Goal: Use online tool/utility: Use online tool/utility

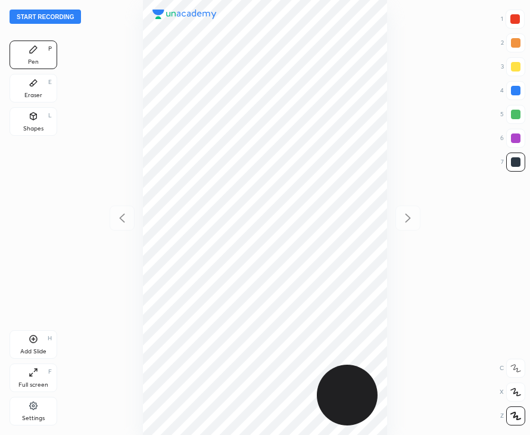
scroll to position [435, 339]
click at [62, 15] on button "Start recording" at bounding box center [45, 17] width 71 height 14
click at [517, 23] on div at bounding box center [515, 19] width 10 height 10
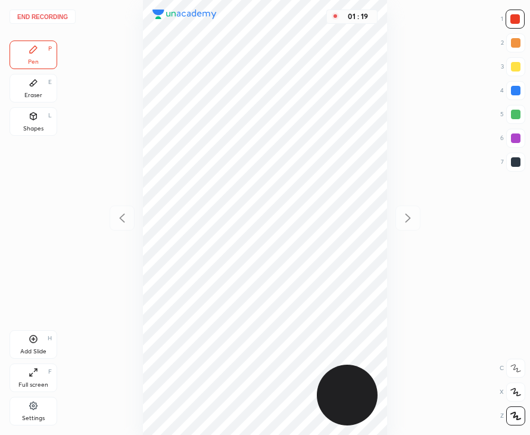
click at [514, 93] on div at bounding box center [516, 91] width 10 height 10
click at [36, 341] on icon at bounding box center [34, 339] width 10 height 10
click at [121, 221] on icon at bounding box center [122, 218] width 14 height 14
click at [32, 89] on div "Eraser E" at bounding box center [34, 88] width 48 height 29
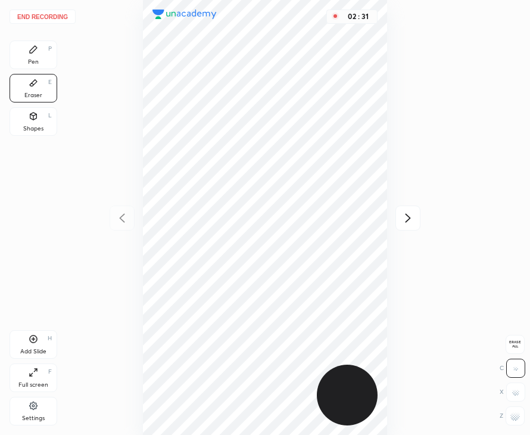
click at [36, 54] on icon at bounding box center [34, 50] width 10 height 10
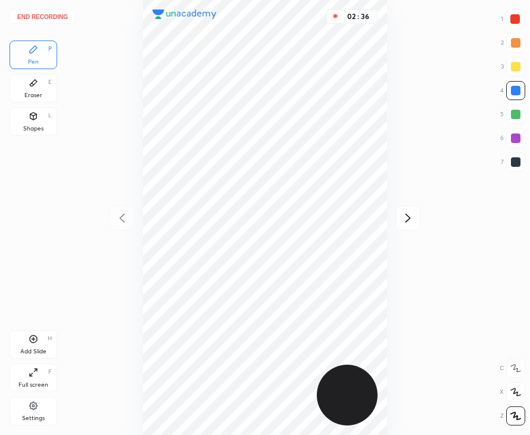
click at [404, 213] on icon at bounding box center [408, 218] width 14 height 14
click at [513, 155] on div at bounding box center [515, 161] width 19 height 19
click at [59, 17] on button "End recording" at bounding box center [43, 17] width 66 height 14
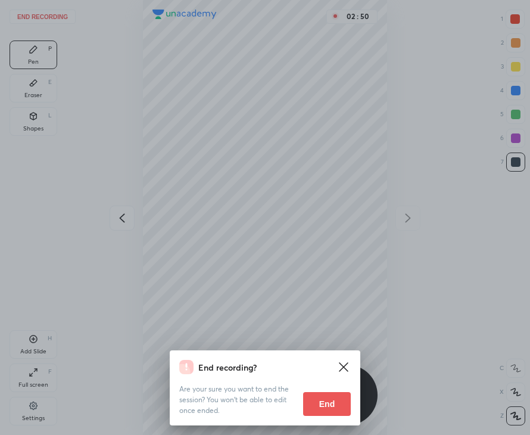
click at [313, 408] on button "End" at bounding box center [327, 404] width 48 height 24
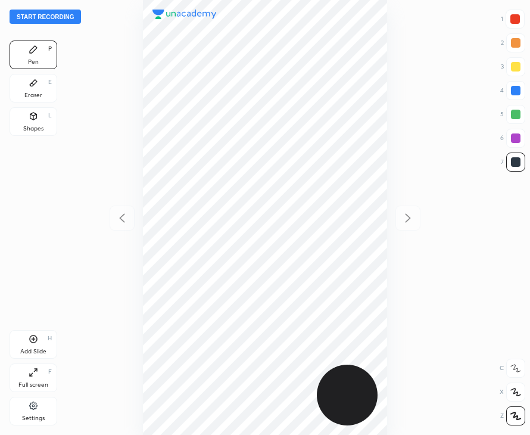
scroll to position [435, 339]
drag, startPoint x: 61, startPoint y: 150, endPoint x: 57, endPoint y: 142, distance: 8.5
